Goal: Navigation & Orientation: Find specific page/section

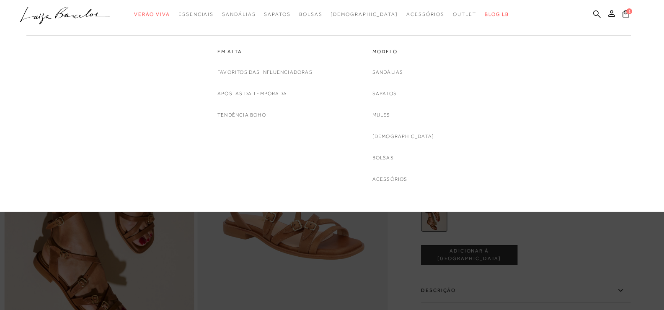
click at [163, 16] on span "Verão Viva" at bounding box center [152, 14] width 36 height 6
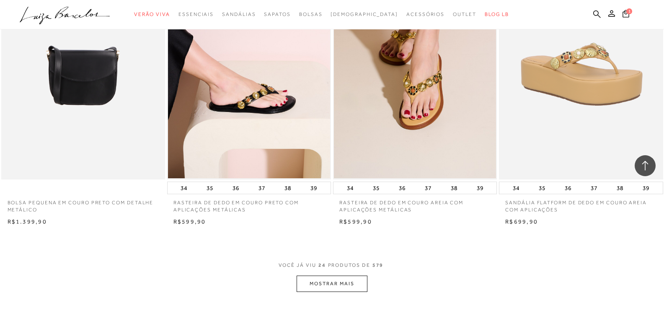
scroll to position [1677, 0]
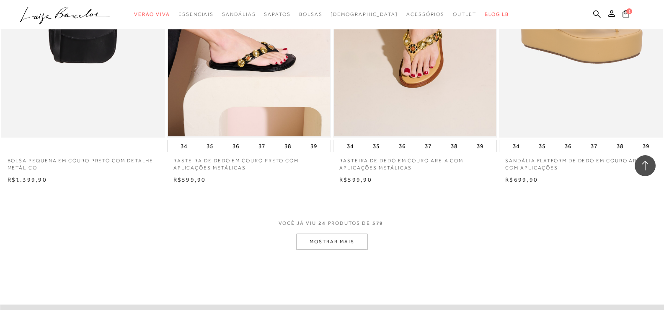
click at [350, 246] on button "MOSTRAR MAIS" at bounding box center [332, 241] width 70 height 16
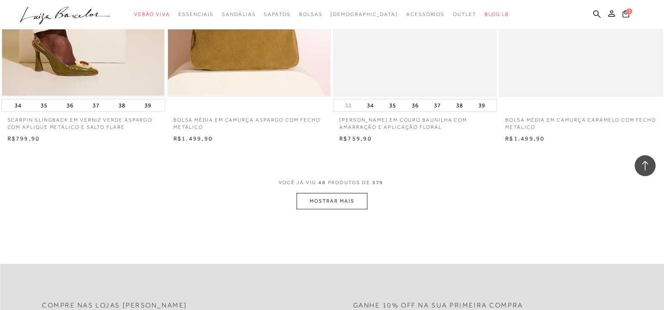
scroll to position [3563, 0]
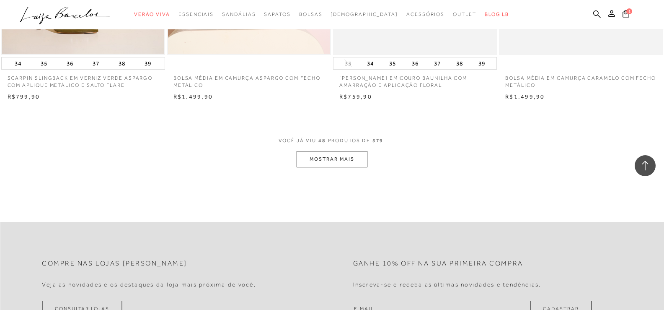
click at [321, 158] on button "MOSTRAR MAIS" at bounding box center [332, 159] width 70 height 16
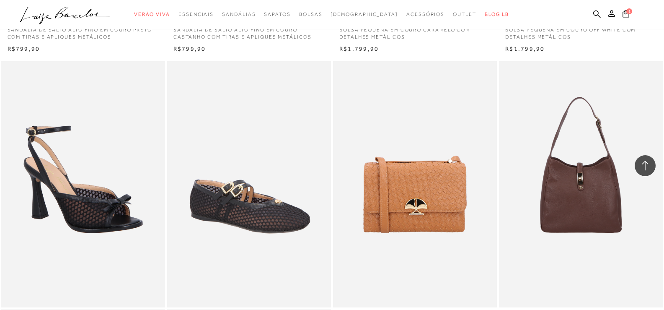
scroll to position [5282, 0]
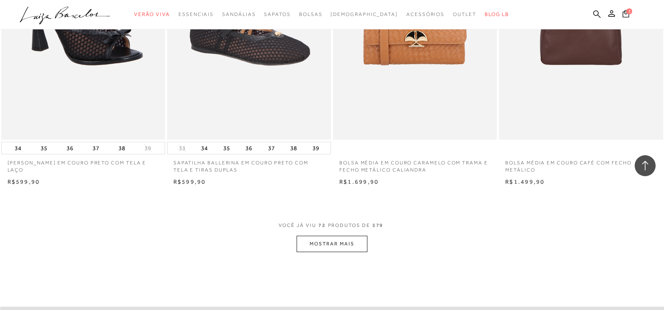
click at [311, 248] on button "MOSTRAR MAIS" at bounding box center [332, 244] width 70 height 16
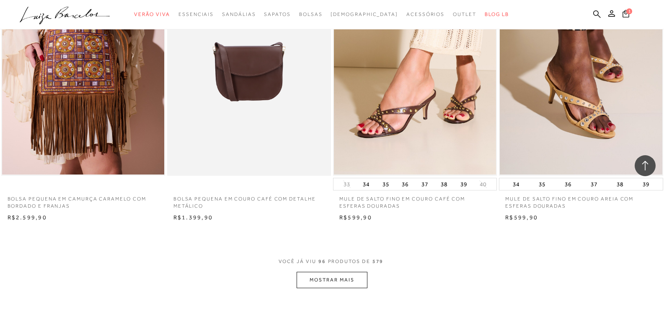
scroll to position [7126, 0]
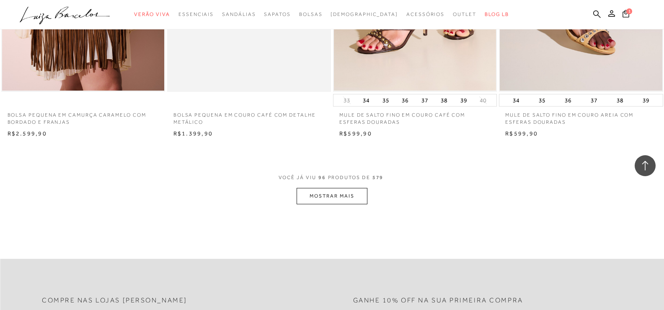
click at [323, 196] on button "MOSTRAR MAIS" at bounding box center [332, 196] width 70 height 16
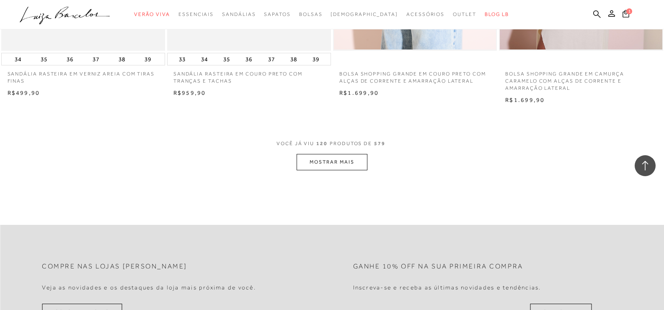
scroll to position [9012, 0]
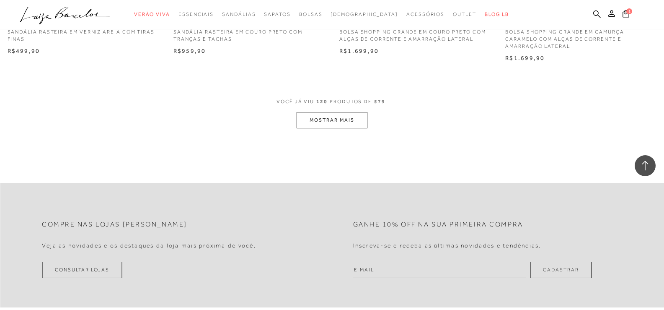
click at [363, 127] on button "MOSTRAR MAIS" at bounding box center [332, 120] width 70 height 16
